Goal: Find specific page/section: Find specific page/section

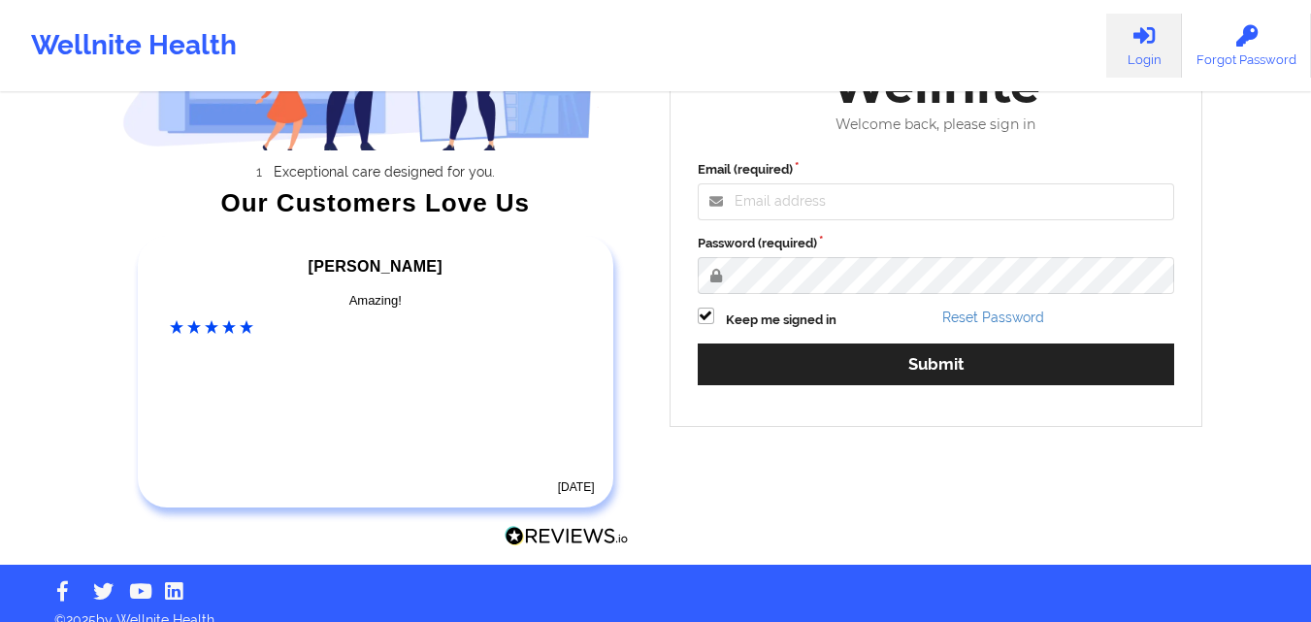
scroll to position [249, 0]
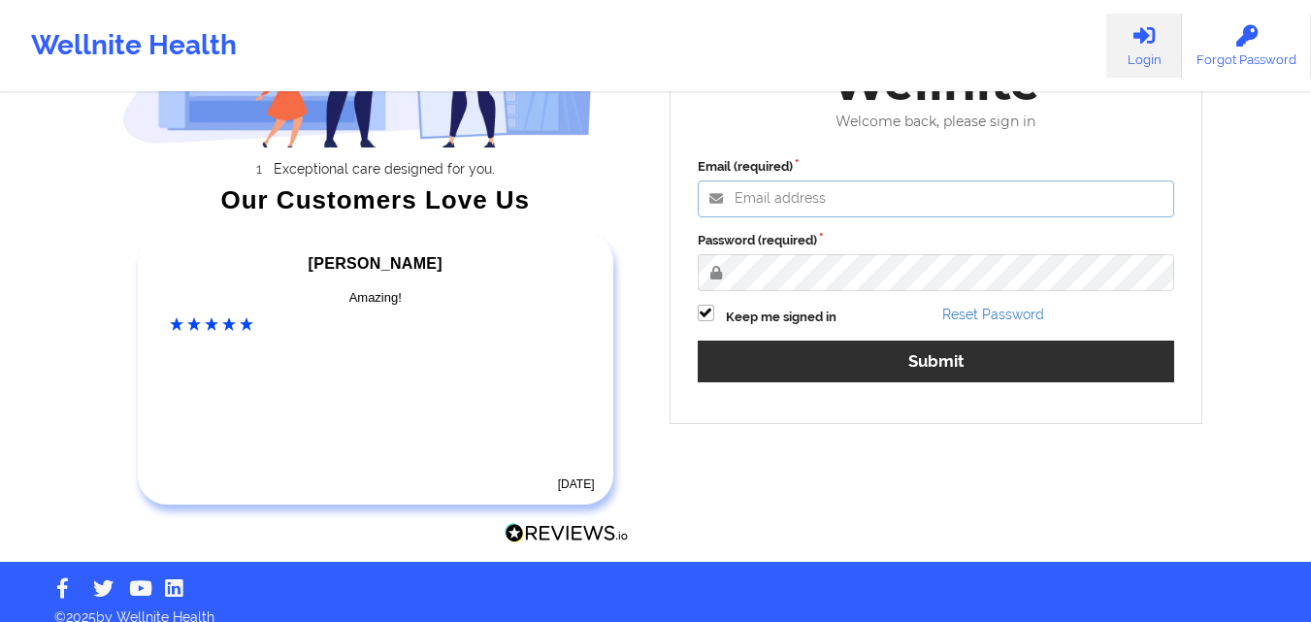
type input "[EMAIL_ADDRESS][DOMAIN_NAME]"
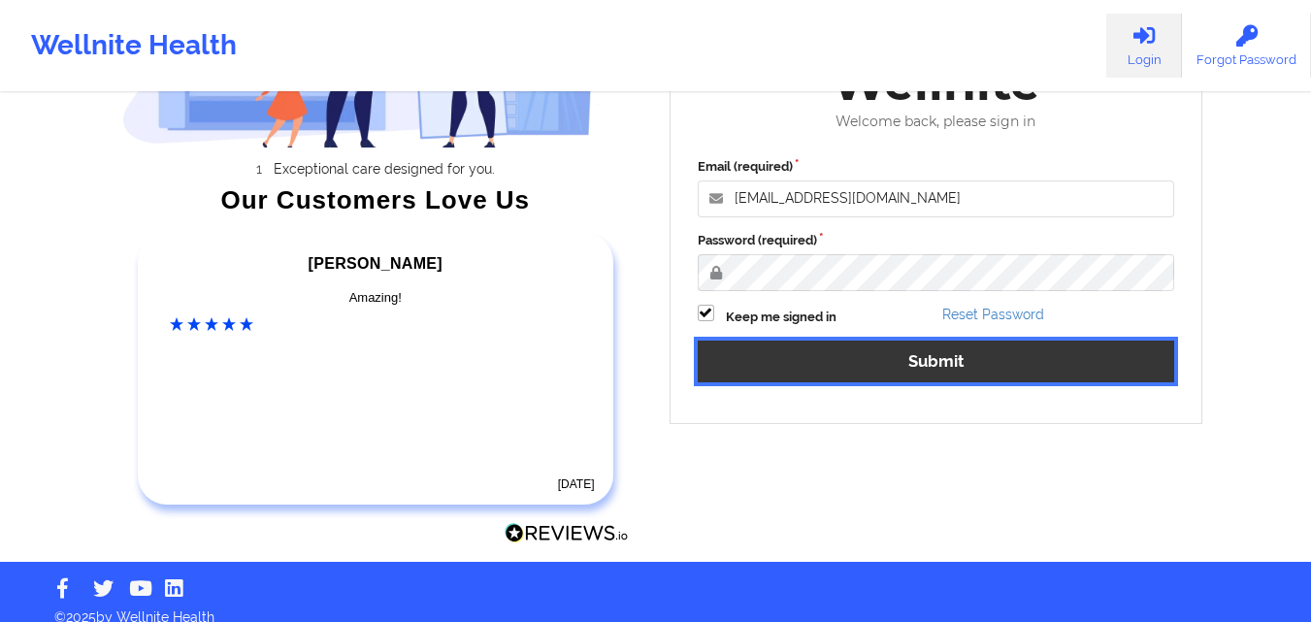
click at [892, 366] on button "Submit" at bounding box center [936, 362] width 477 height 42
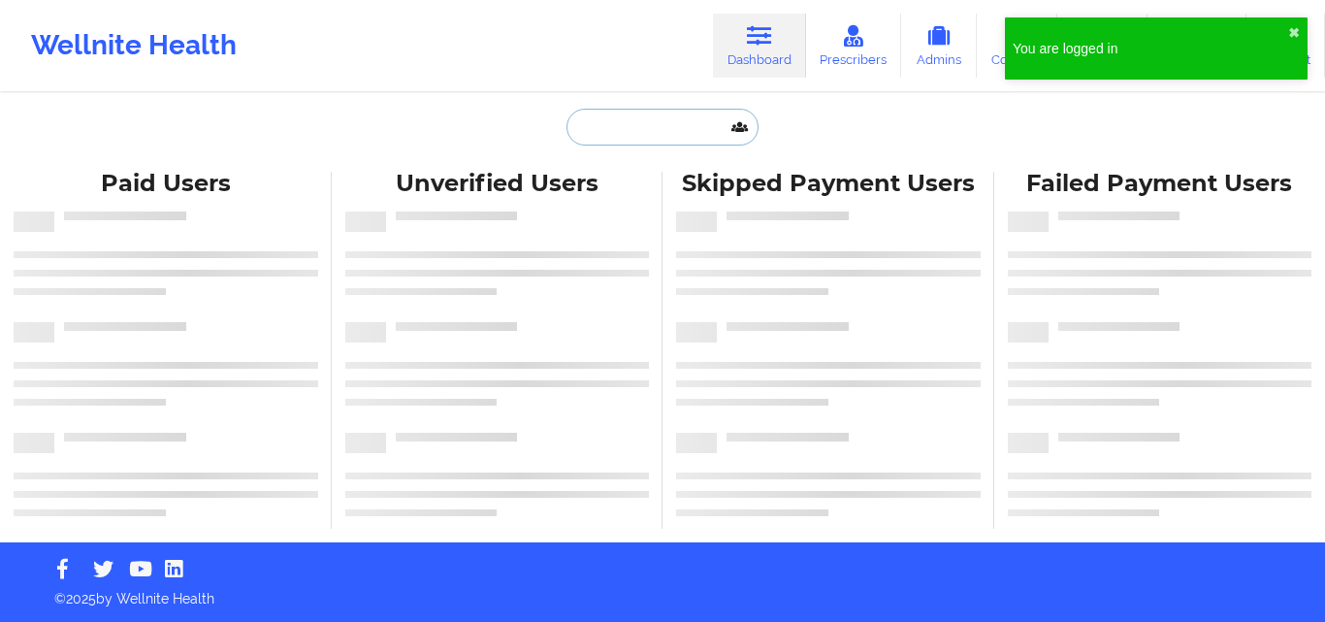
click at [636, 134] on input "text" at bounding box center [663, 127] width 192 height 37
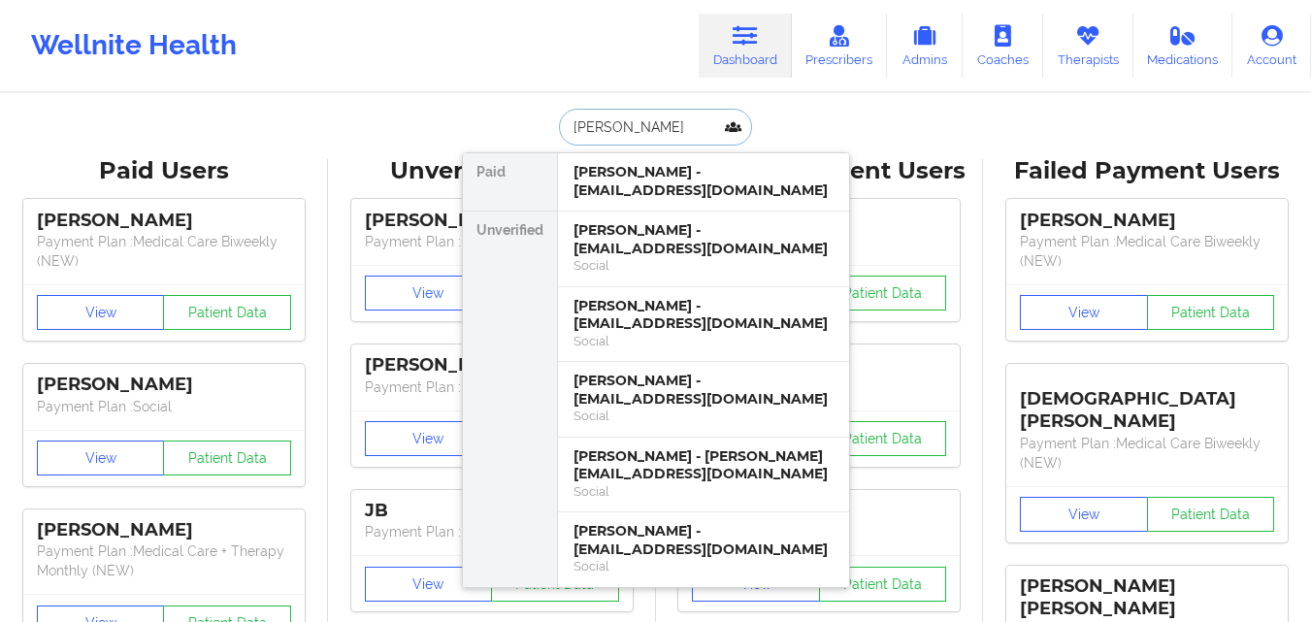
type input "[PERSON_NAME]"
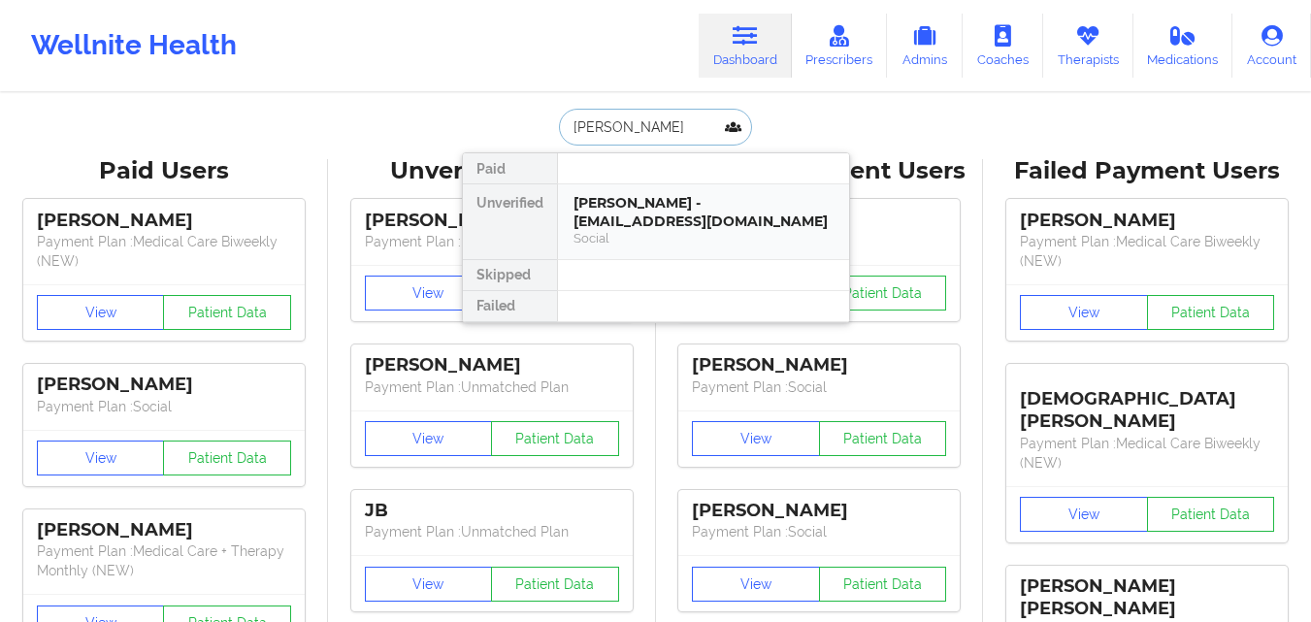
click at [680, 223] on div "[PERSON_NAME] - [EMAIL_ADDRESS][DOMAIN_NAME]" at bounding box center [703, 212] width 260 height 36
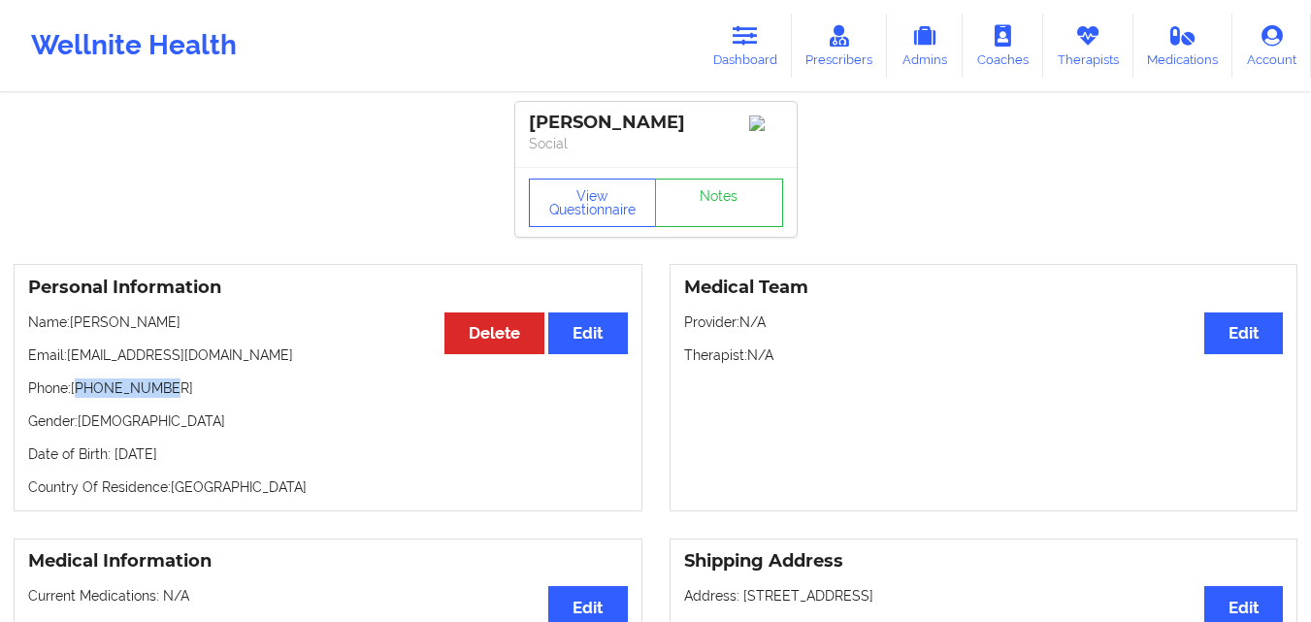
drag, startPoint x: 167, startPoint y: 395, endPoint x: 80, endPoint y: 398, distance: 87.4
click at [80, 398] on p "Phone: [PHONE_NUMBER]" at bounding box center [328, 387] width 600 height 19
copy p "13059729790"
